Goal: Check status: Check status

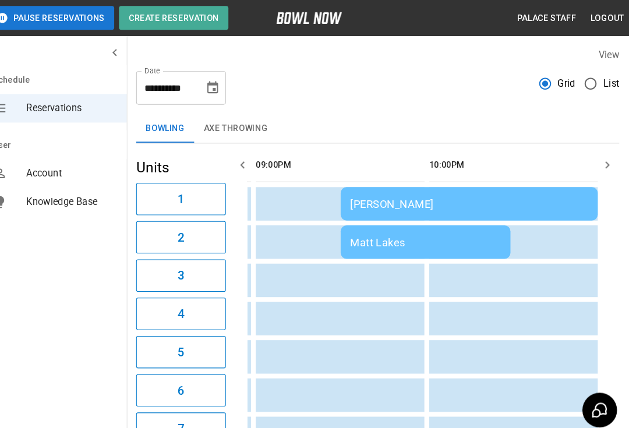
scroll to position [0, 1698]
click at [387, 200] on div "[PERSON_NAME]" at bounding box center [473, 199] width 232 height 12
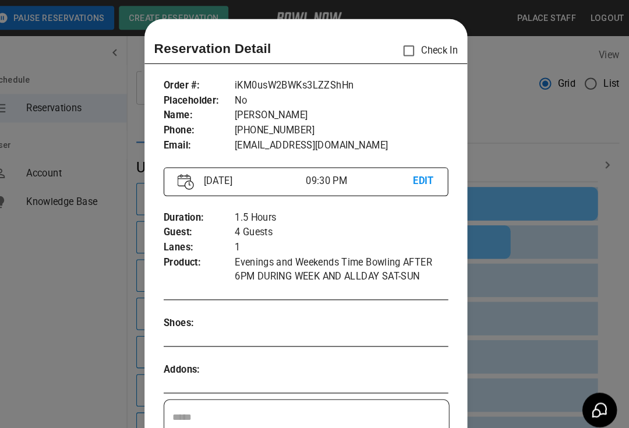
scroll to position [19, 0]
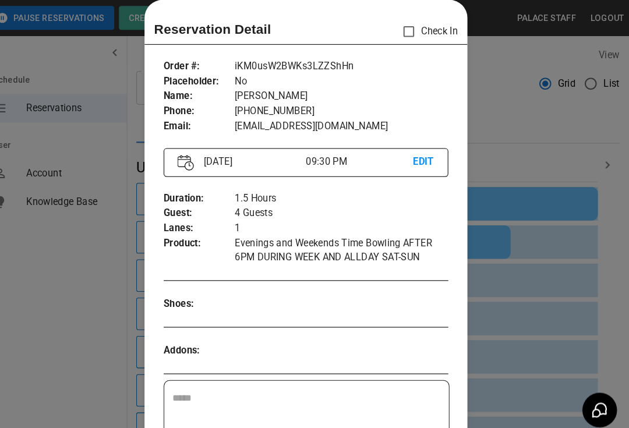
click at [516, 306] on div at bounding box center [314, 214] width 629 height 428
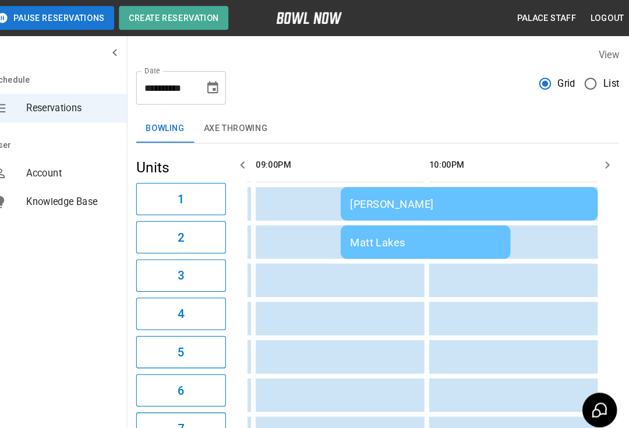
click at [483, 327] on td "sticky table" at bounding box center [495, 310] width 38 height 33
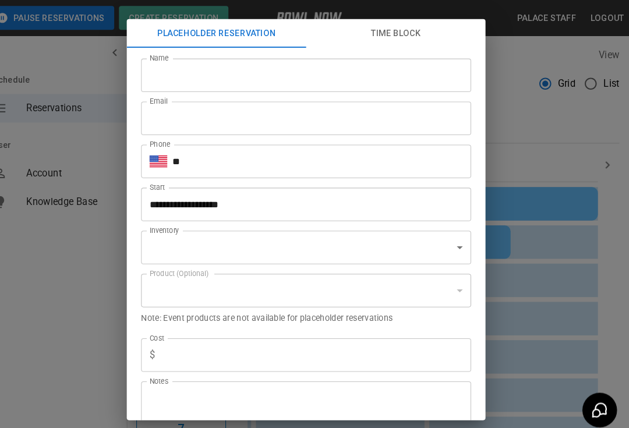
type input "**********"
click at [530, 300] on div "**********" at bounding box center [314, 214] width 629 height 428
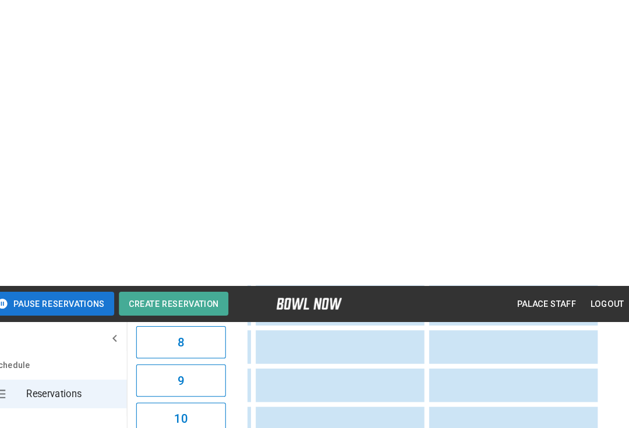
scroll to position [0, 0]
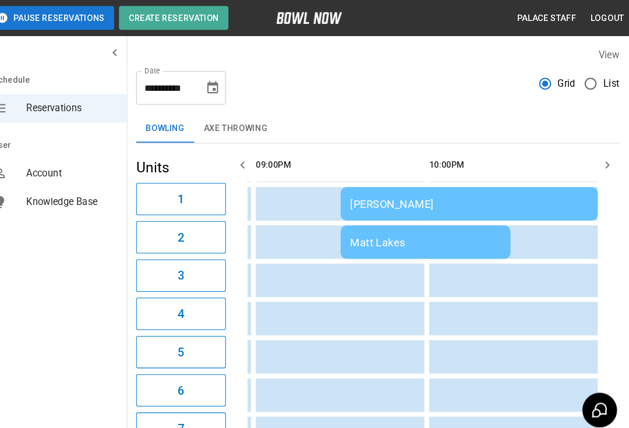
click at [378, 200] on div "[PERSON_NAME]" at bounding box center [473, 199] width 232 height 12
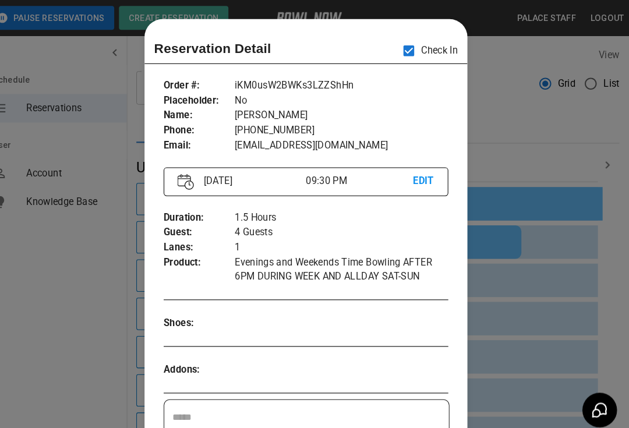
click at [489, 119] on div at bounding box center [314, 214] width 629 height 428
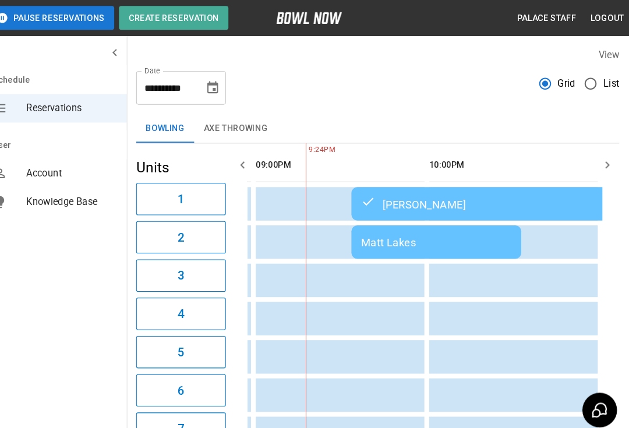
click at [385, 240] on div "Matt Lakes" at bounding box center [441, 236] width 147 height 12
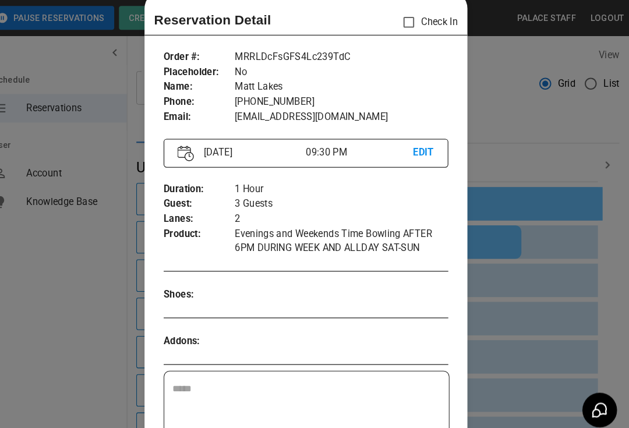
scroll to position [27, 0]
click at [521, 144] on div at bounding box center [314, 214] width 629 height 428
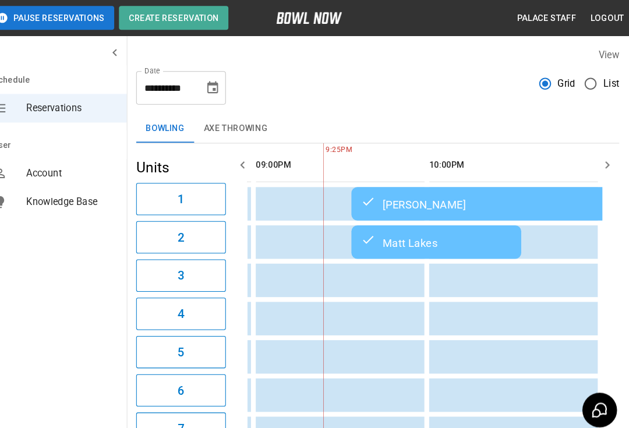
click at [398, 237] on div "Matt Lakes" at bounding box center [441, 236] width 147 height 14
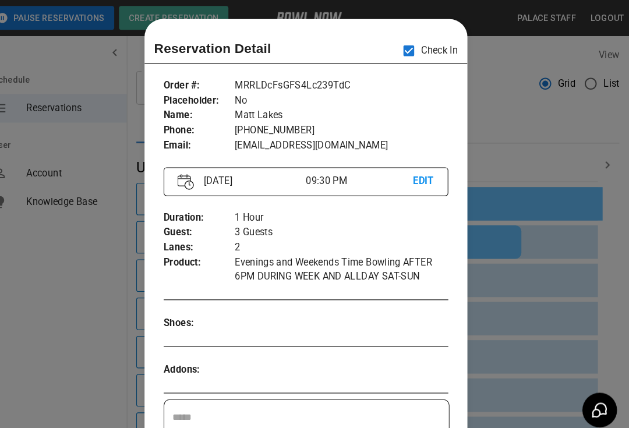
scroll to position [19, 0]
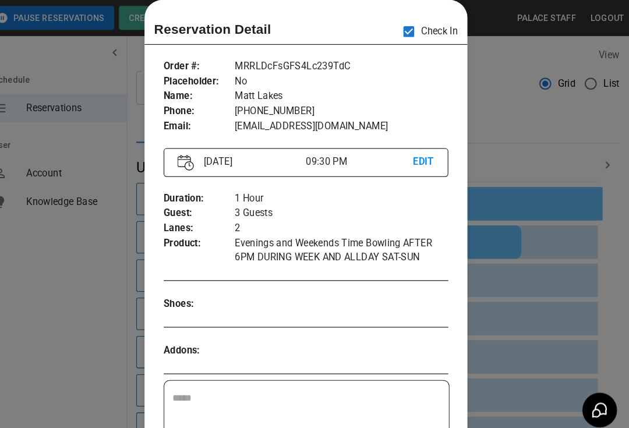
click at [485, 135] on div at bounding box center [314, 214] width 629 height 428
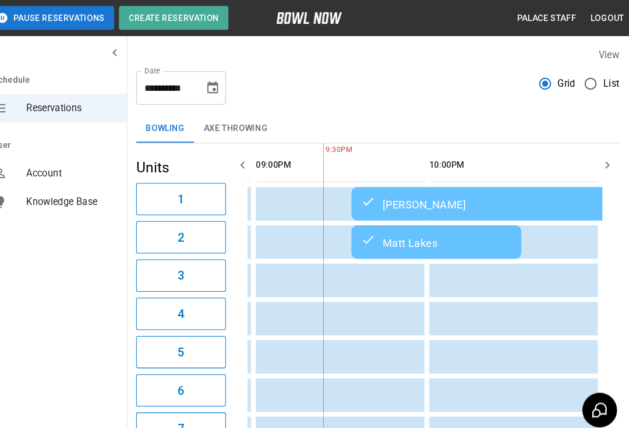
click at [388, 199] on div "[PERSON_NAME]" at bounding box center [484, 198] width 232 height 14
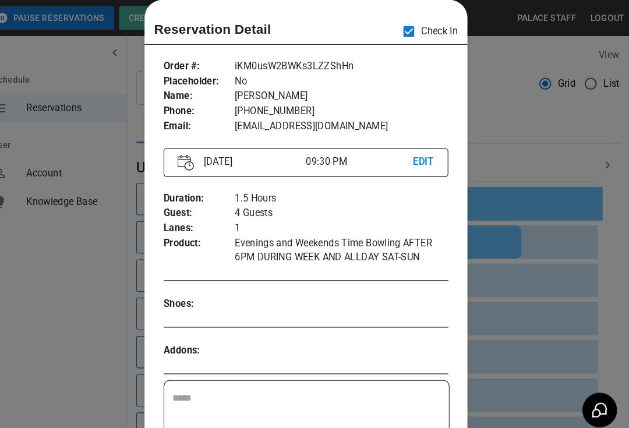
click at [515, 130] on div at bounding box center [314, 214] width 629 height 428
